Goal: Task Accomplishment & Management: Manage account settings

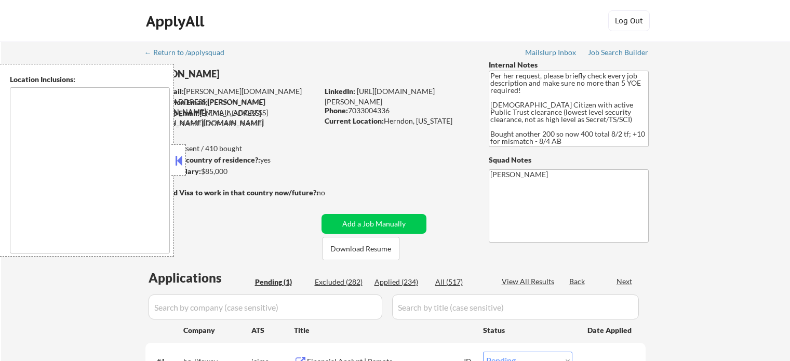
select select ""pending""
click at [321, 65] on div "← Return to /applysquad Mailslurp Inbox Job Search Builder [PERSON_NAME] User E…" at bounding box center [396, 230] width 518 height 376
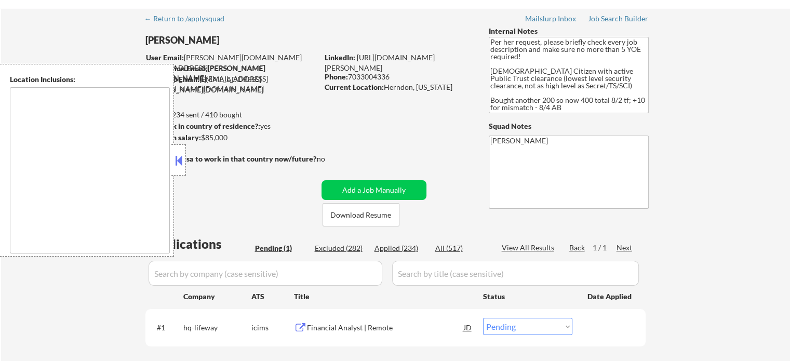
scroll to position [52, 0]
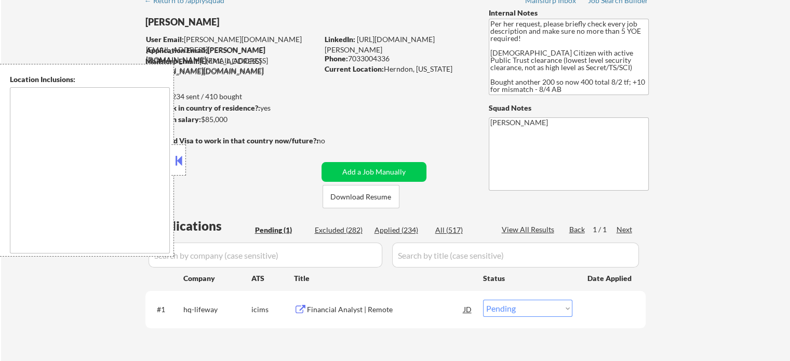
click at [73, 30] on div "← Return to /applysquad Mailslurp Inbox Job Search Builder [PERSON_NAME] User E…" at bounding box center [395, 182] width 789 height 384
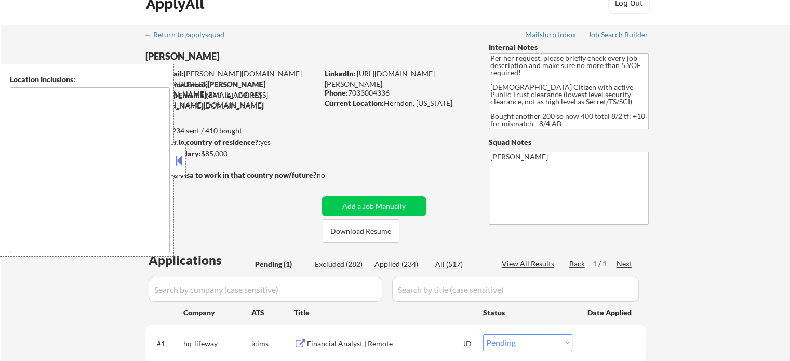
scroll to position [0, 0]
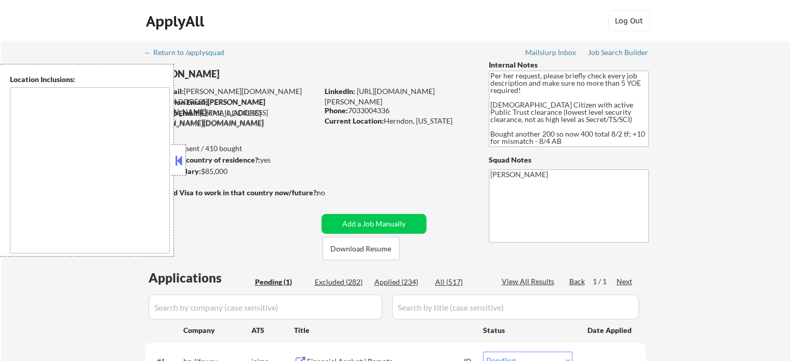
select select ""pending""
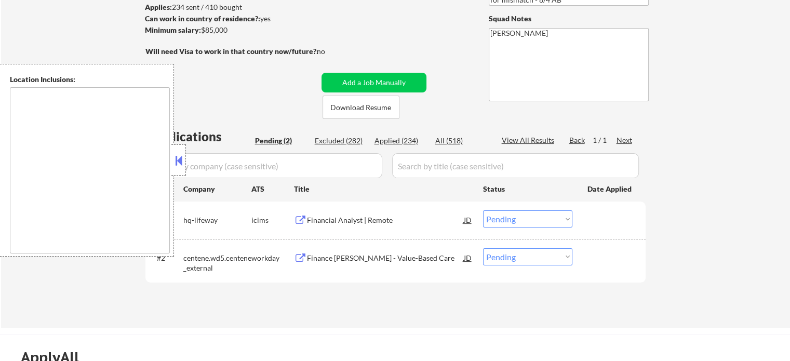
scroll to position [156, 0]
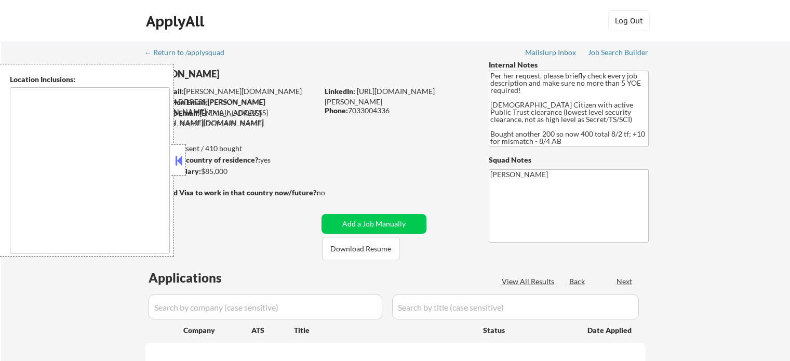
scroll to position [156, 0]
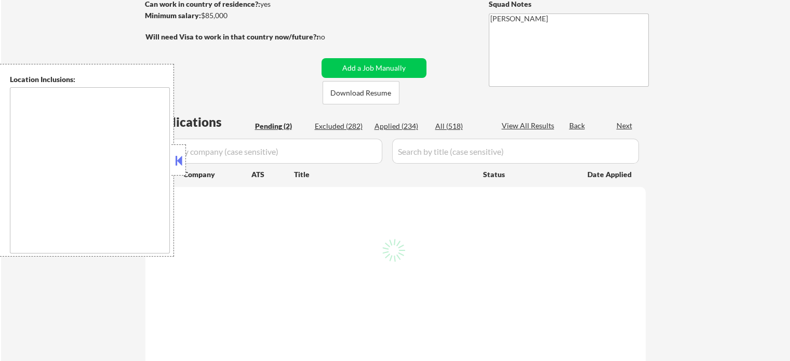
select select ""pending""
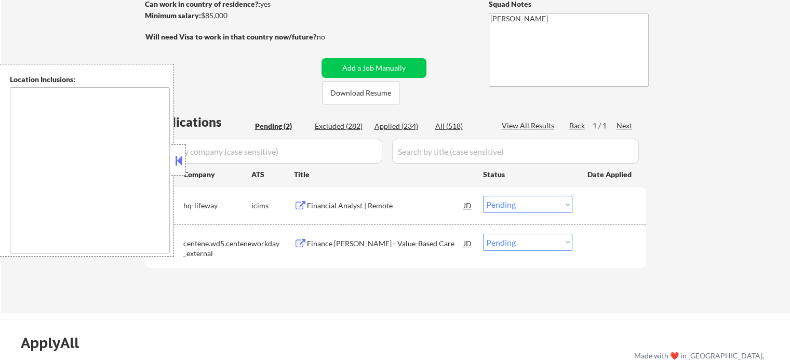
click at [177, 162] on button at bounding box center [178, 161] width 11 height 16
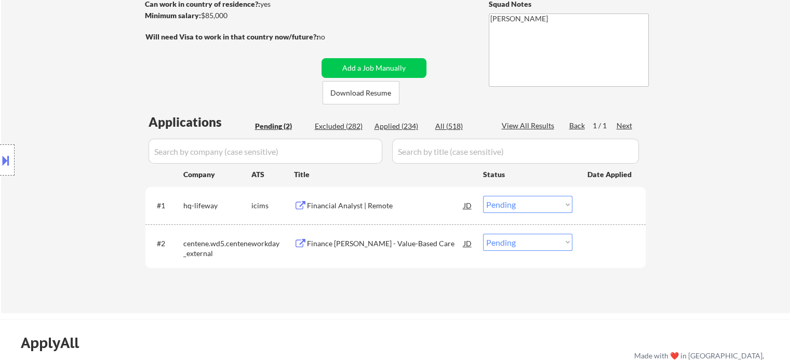
scroll to position [104, 0]
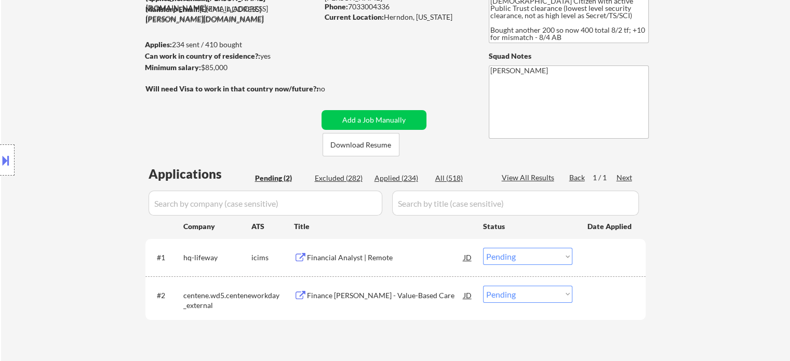
click at [95, 152] on div "Location Inclusions:" at bounding box center [93, 160] width 186 height 193
